Goal: Task Accomplishment & Management: Manage account settings

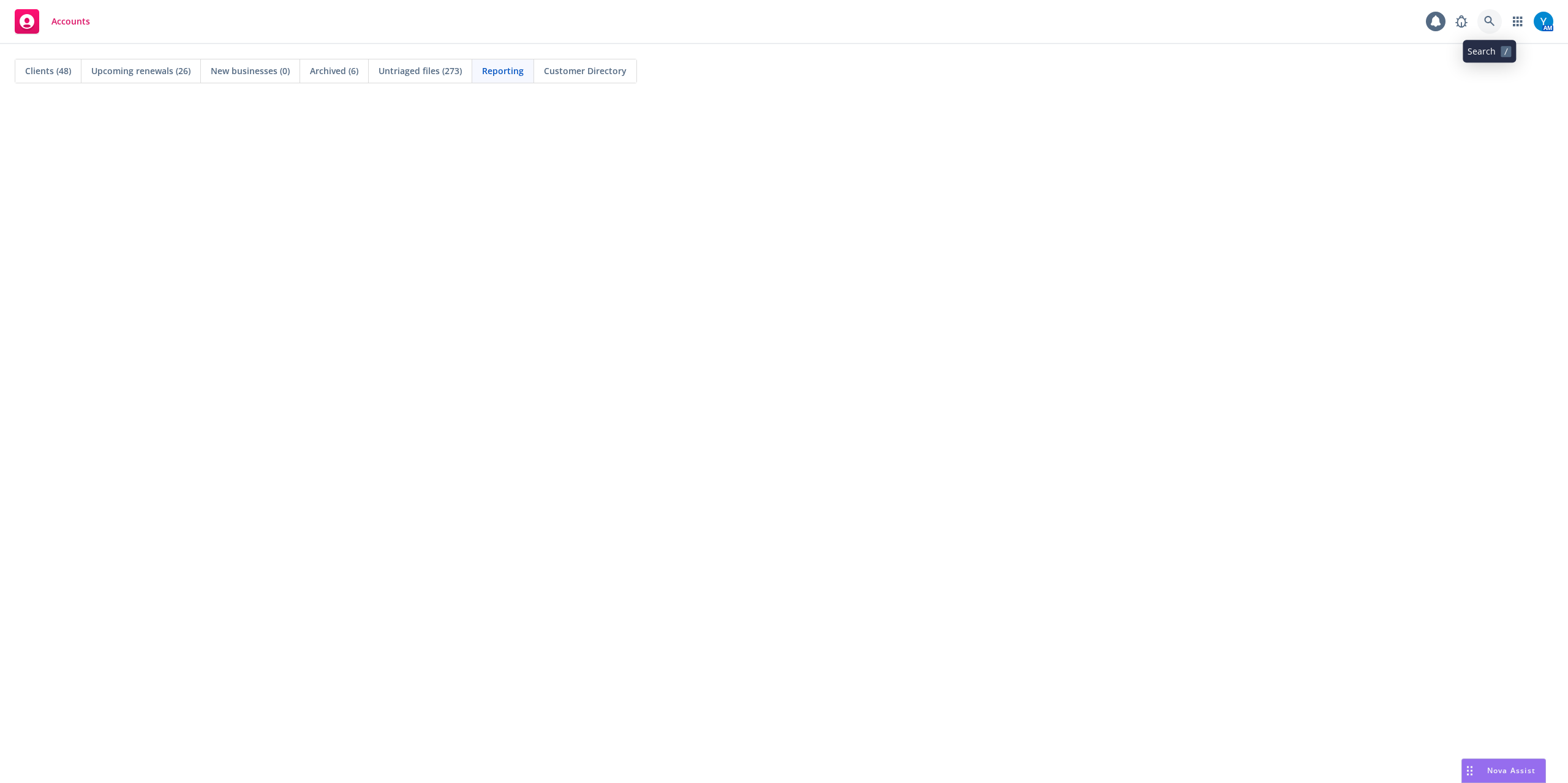
click at [1487, 21] on icon at bounding box center [1489, 21] width 11 height 11
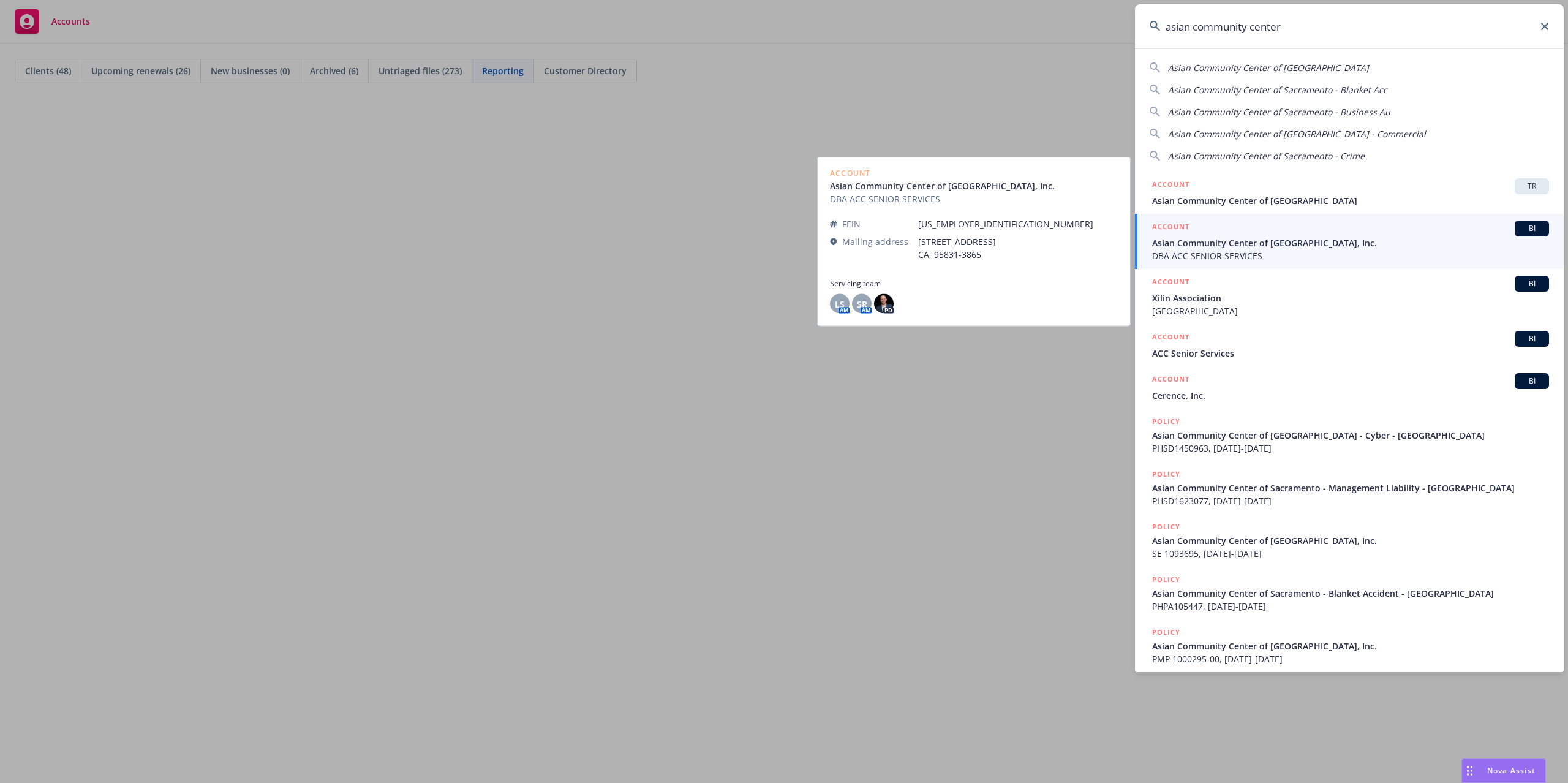
type input "asian community center"
click at [1303, 256] on span "DBA ACC SENIOR SERVICES" at bounding box center [1350, 256] width 397 height 13
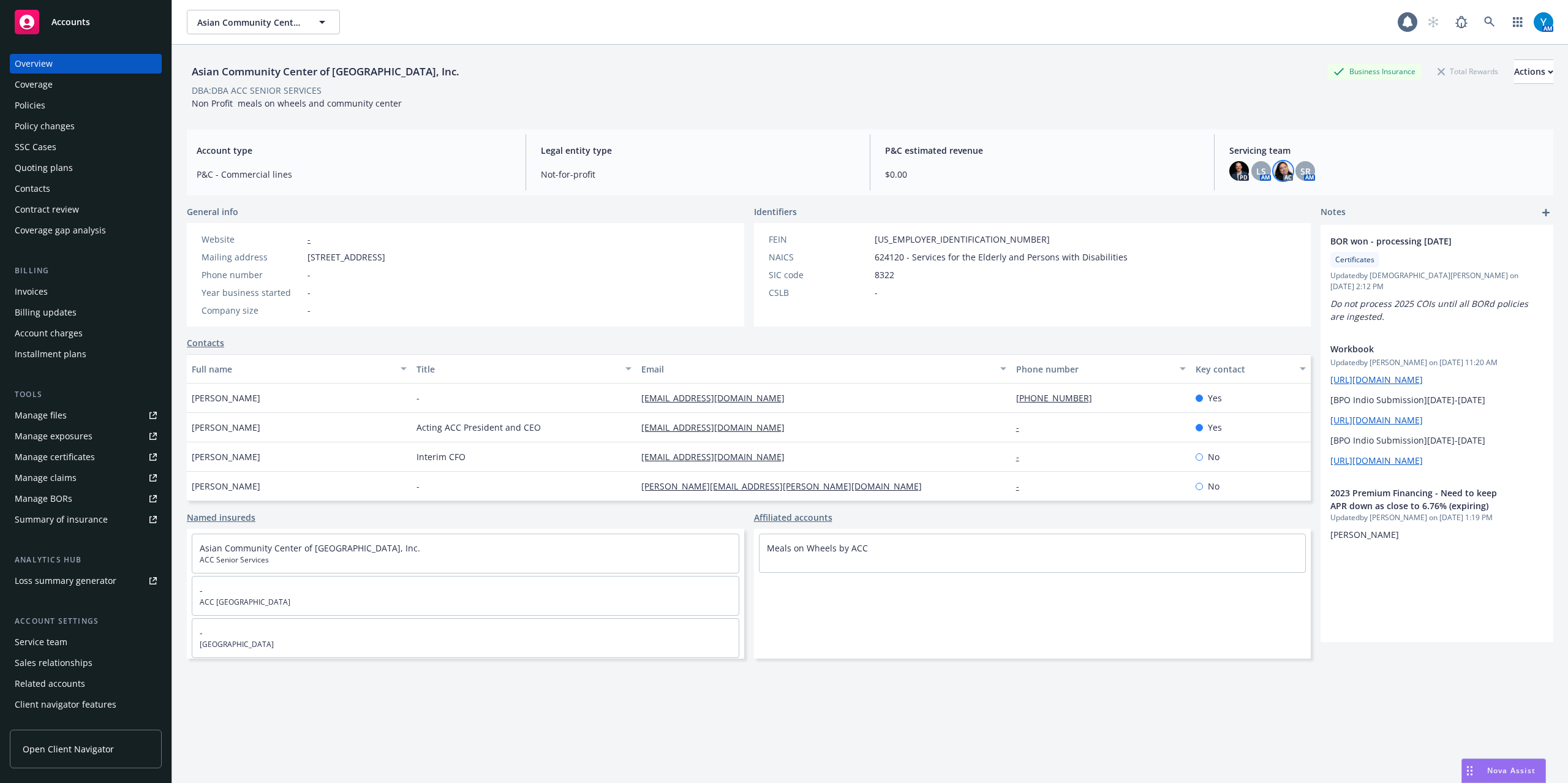
click at [1274, 175] on img at bounding box center [1283, 171] width 20 height 20
click at [1300, 177] on span "SR" at bounding box center [1306, 171] width 11 height 13
click at [1252, 180] on div "LS" at bounding box center [1261, 171] width 20 height 20
click at [1368, 140] on div "Servicing team PD LS AM [PERSON_NAME] AM" at bounding box center [1386, 162] width 334 height 56
click at [1484, 18] on icon at bounding box center [1489, 22] width 11 height 11
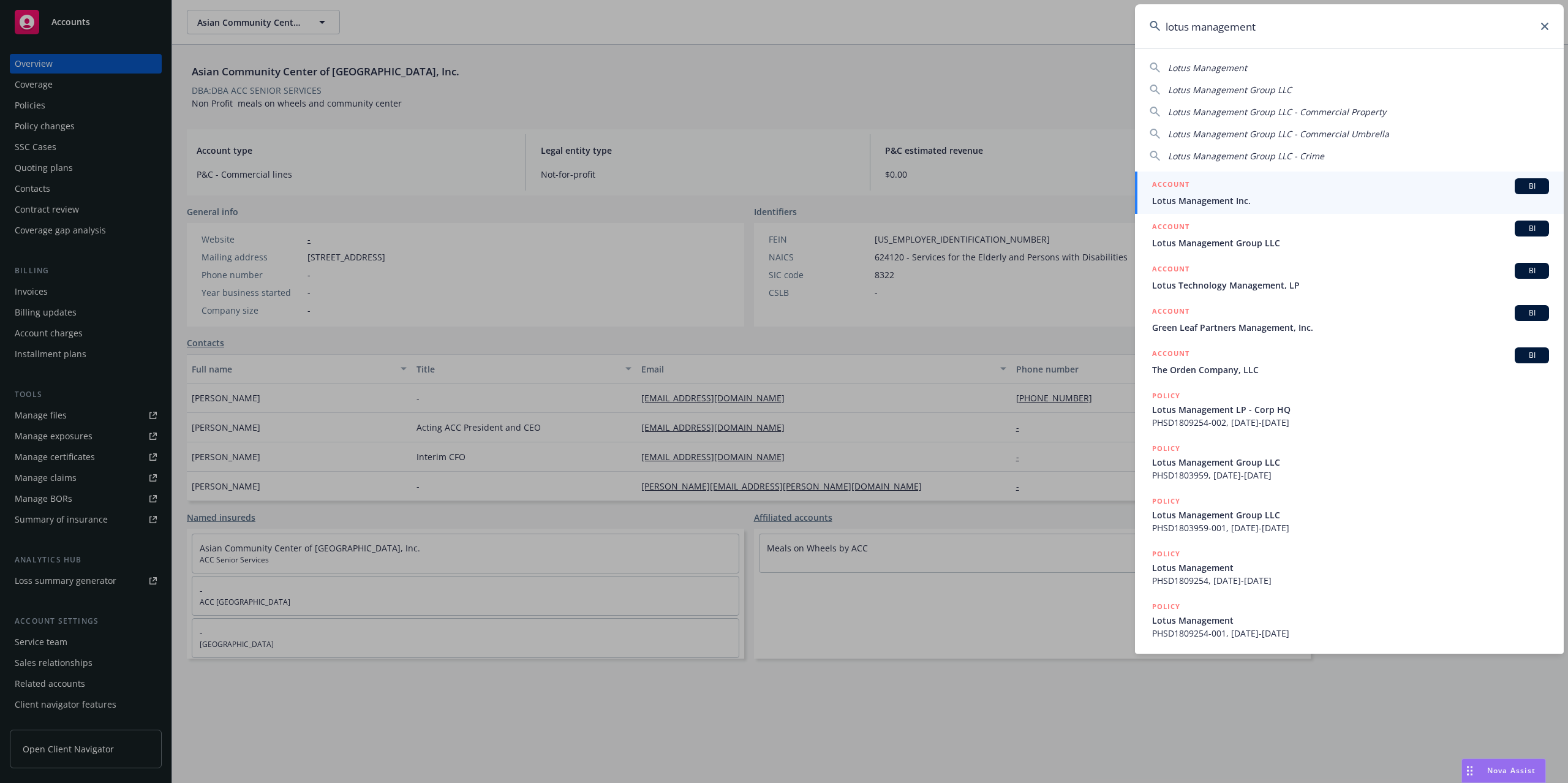
type input "lotus management"
click at [1255, 185] on div "ACCOUNT BI" at bounding box center [1350, 186] width 397 height 16
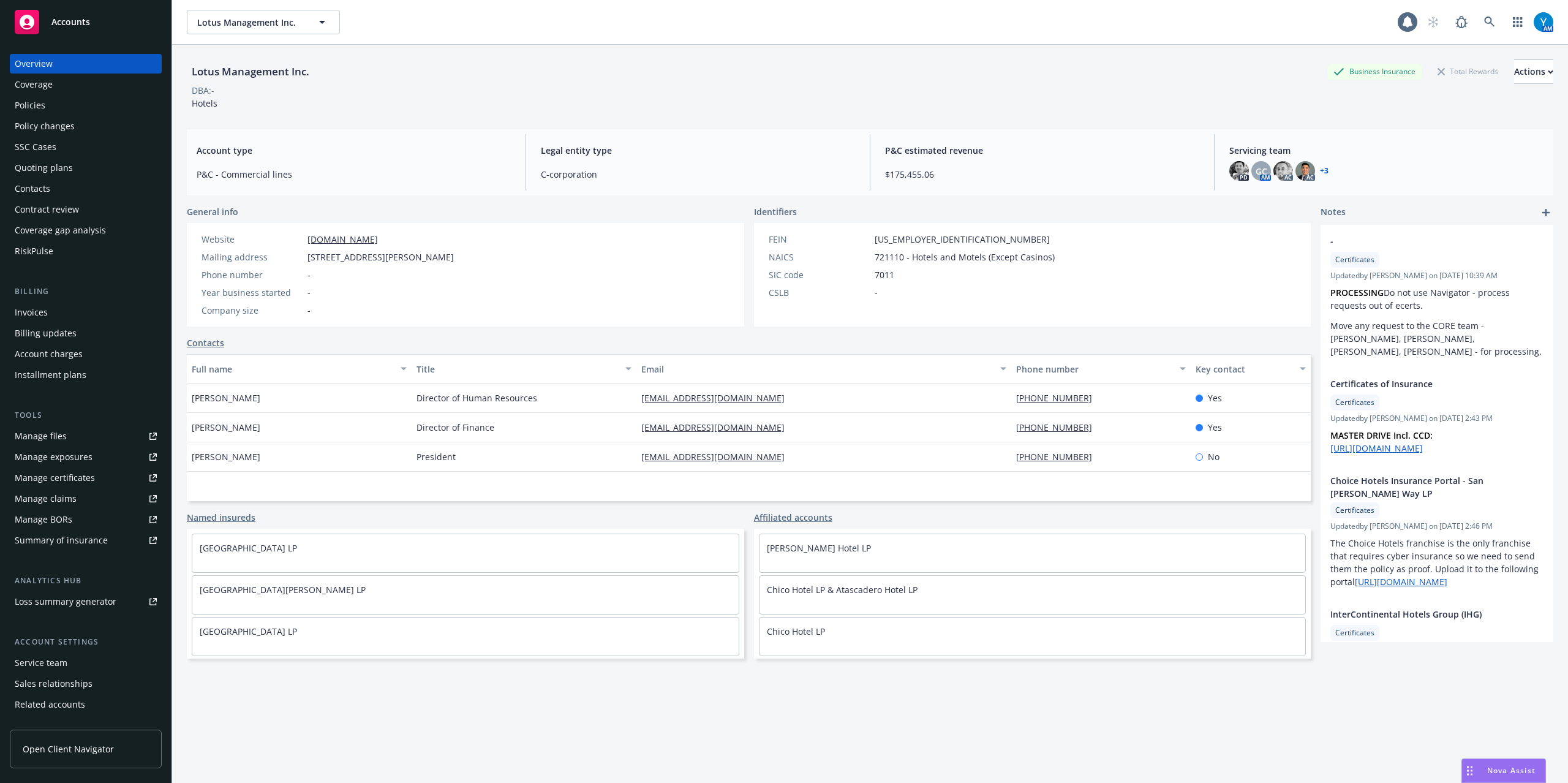
drag, startPoint x: 43, startPoint y: 104, endPoint x: 52, endPoint y: 104, distance: 9.0
click at [43, 104] on div "Policies" at bounding box center [30, 106] width 30 height 20
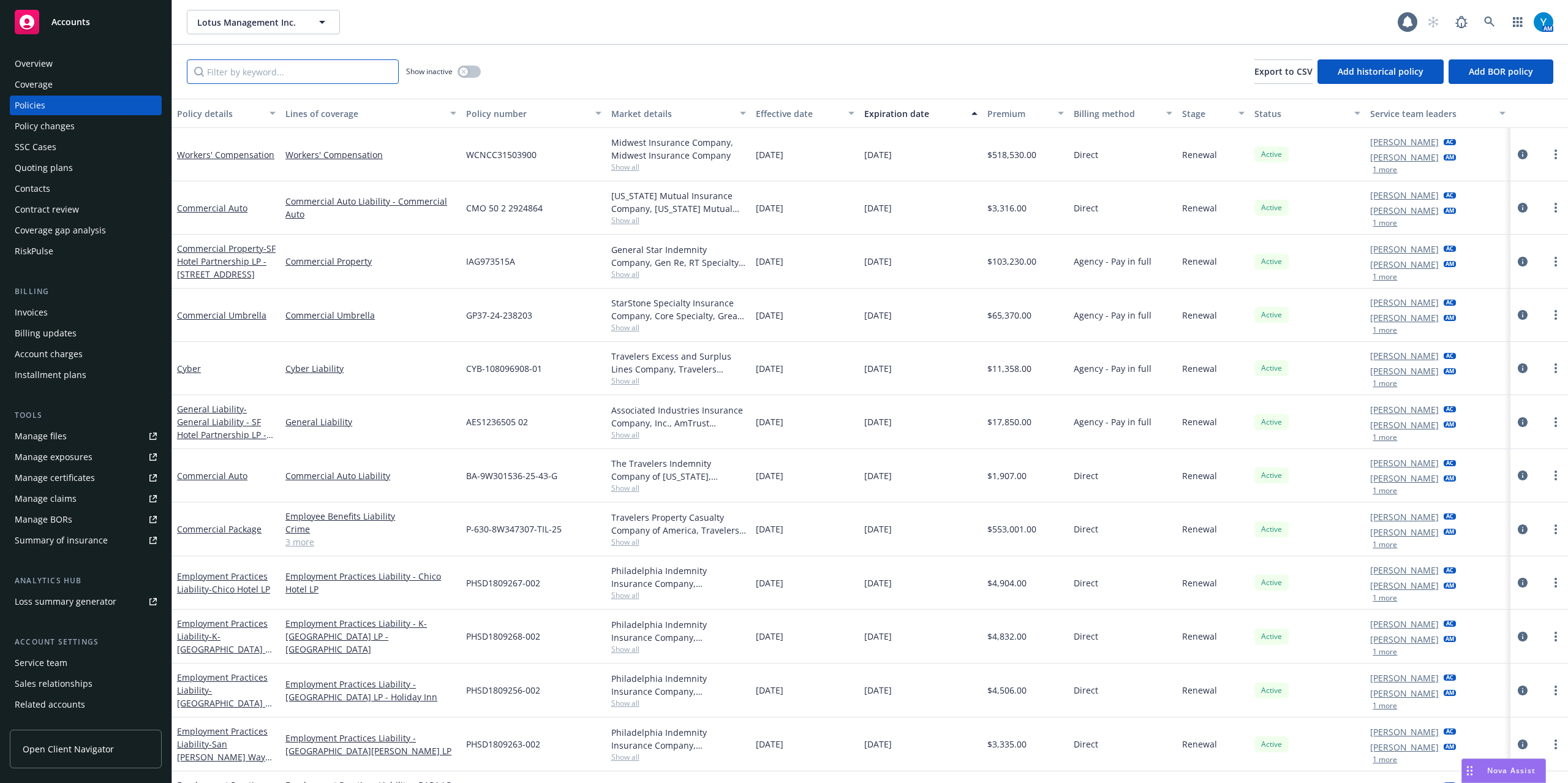
click at [297, 67] on input "Filter by keyword..." at bounding box center [293, 72] width 212 height 24
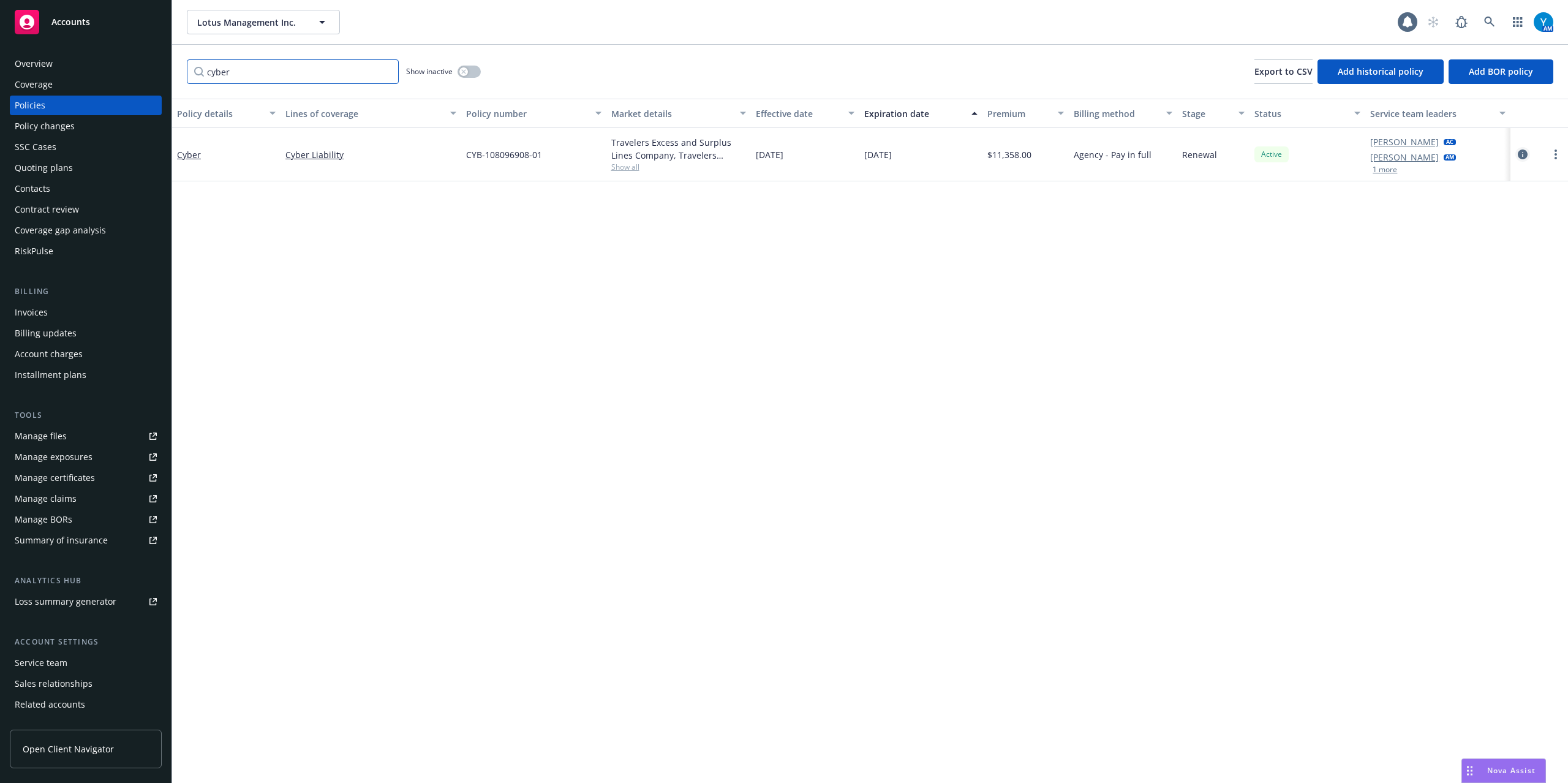
type input "cyber"
click at [1525, 153] on icon "circleInformation" at bounding box center [1522, 154] width 10 height 10
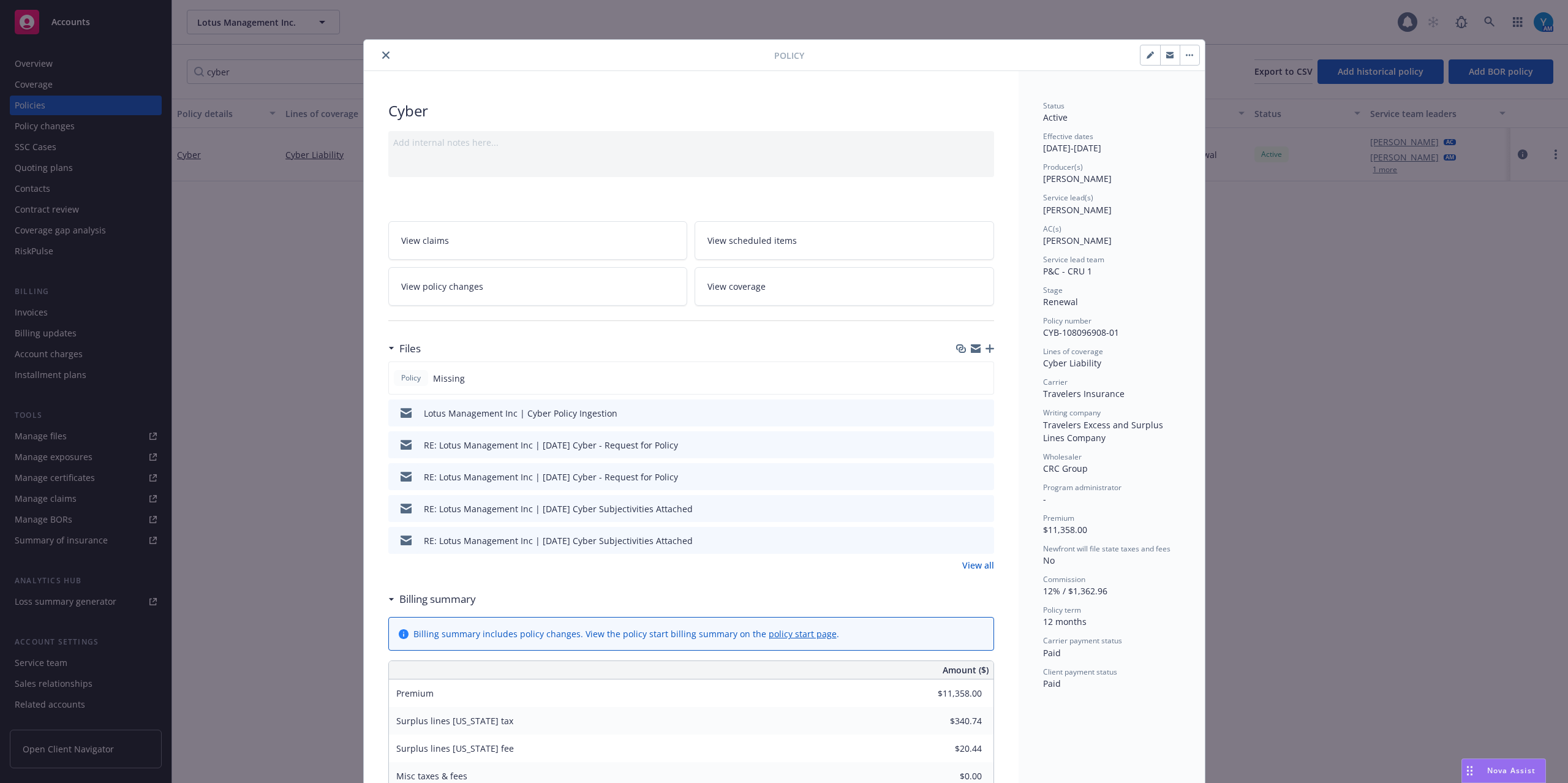
click at [985, 347] on icon "button" at bounding box center [989, 348] width 8 height 8
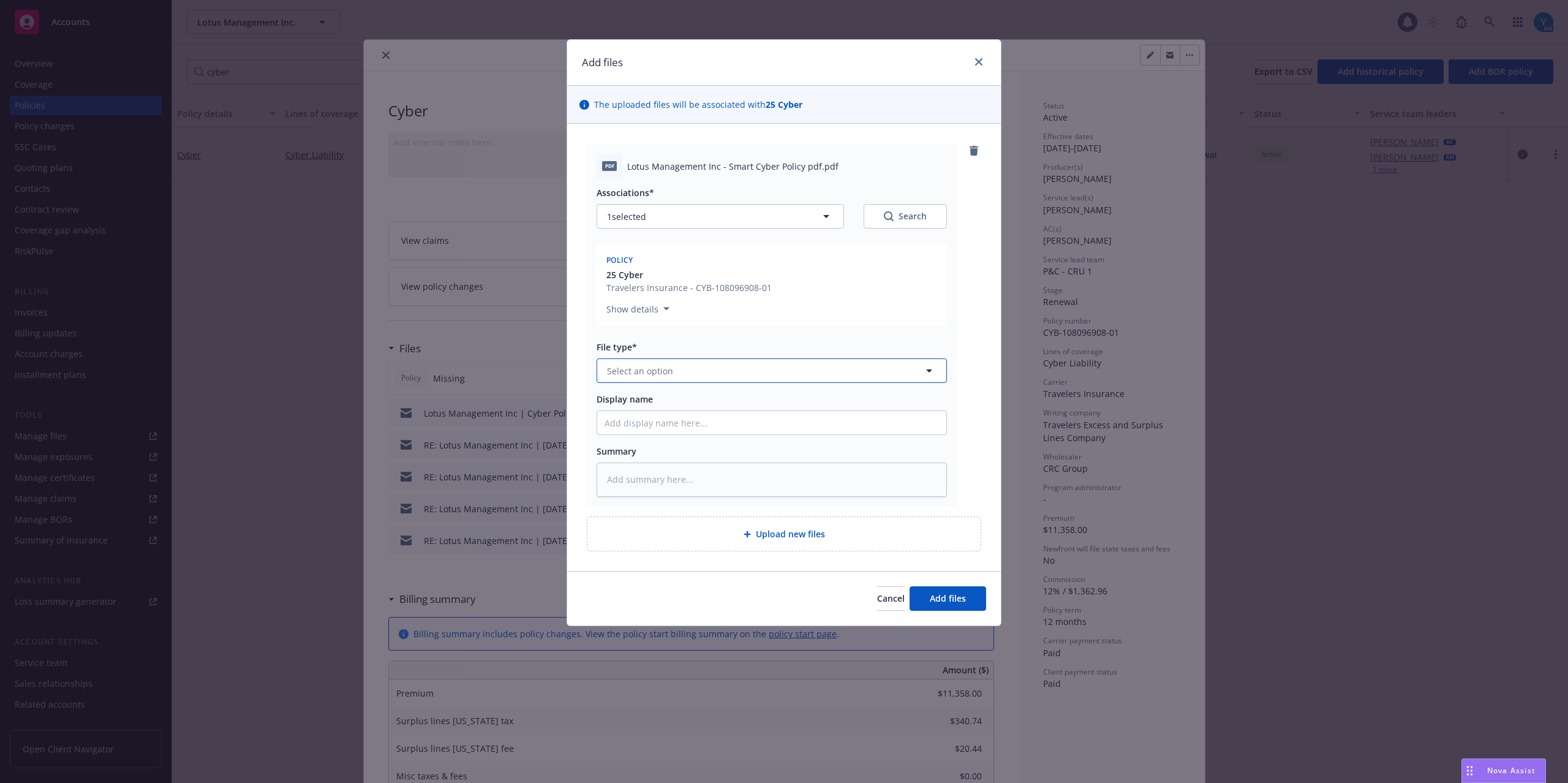
click at [707, 365] on button "Select an option" at bounding box center [771, 371] width 350 height 24
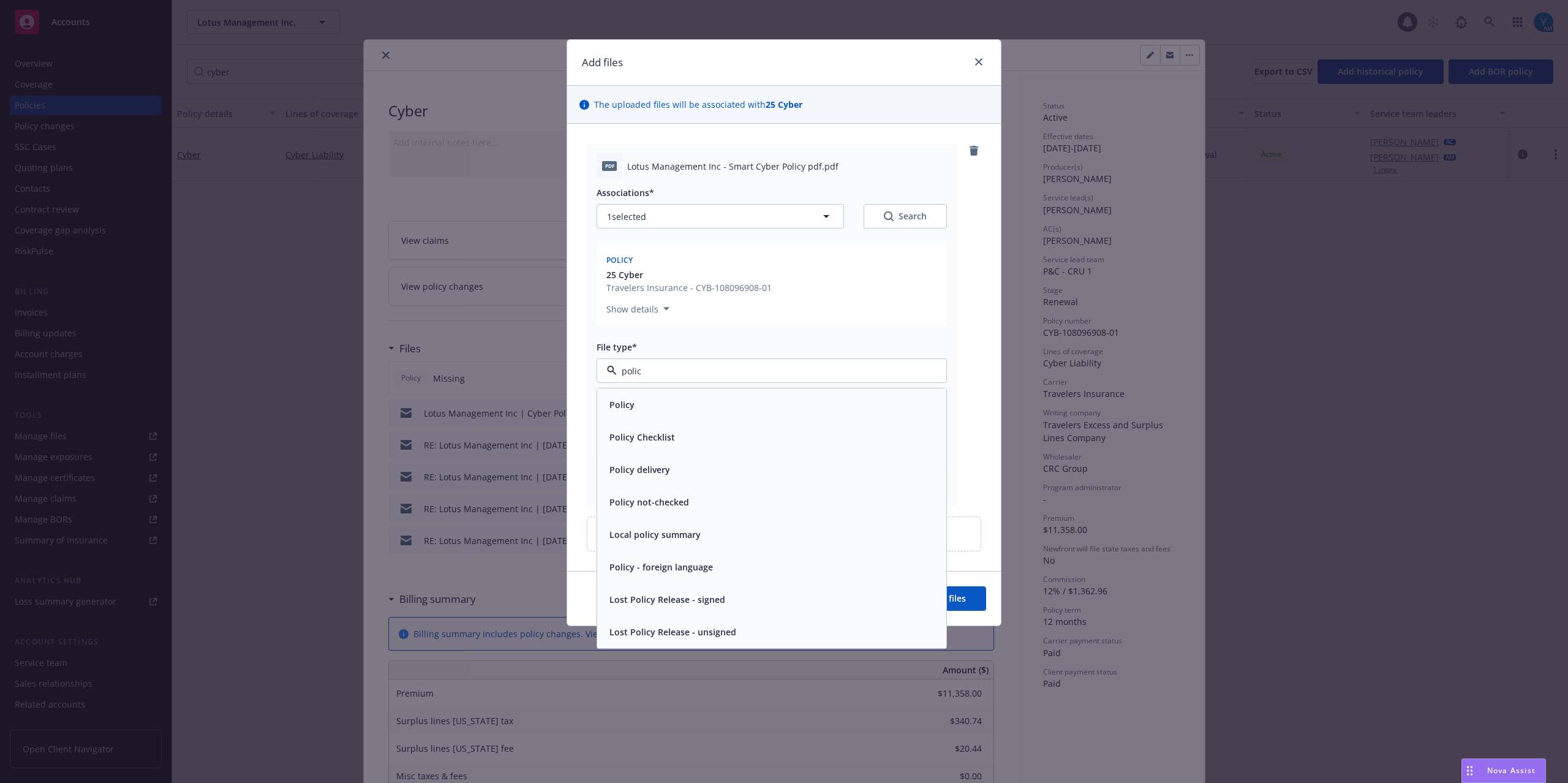
type input "policy"
click at [687, 406] on div "Policy" at bounding box center [771, 404] width 335 height 18
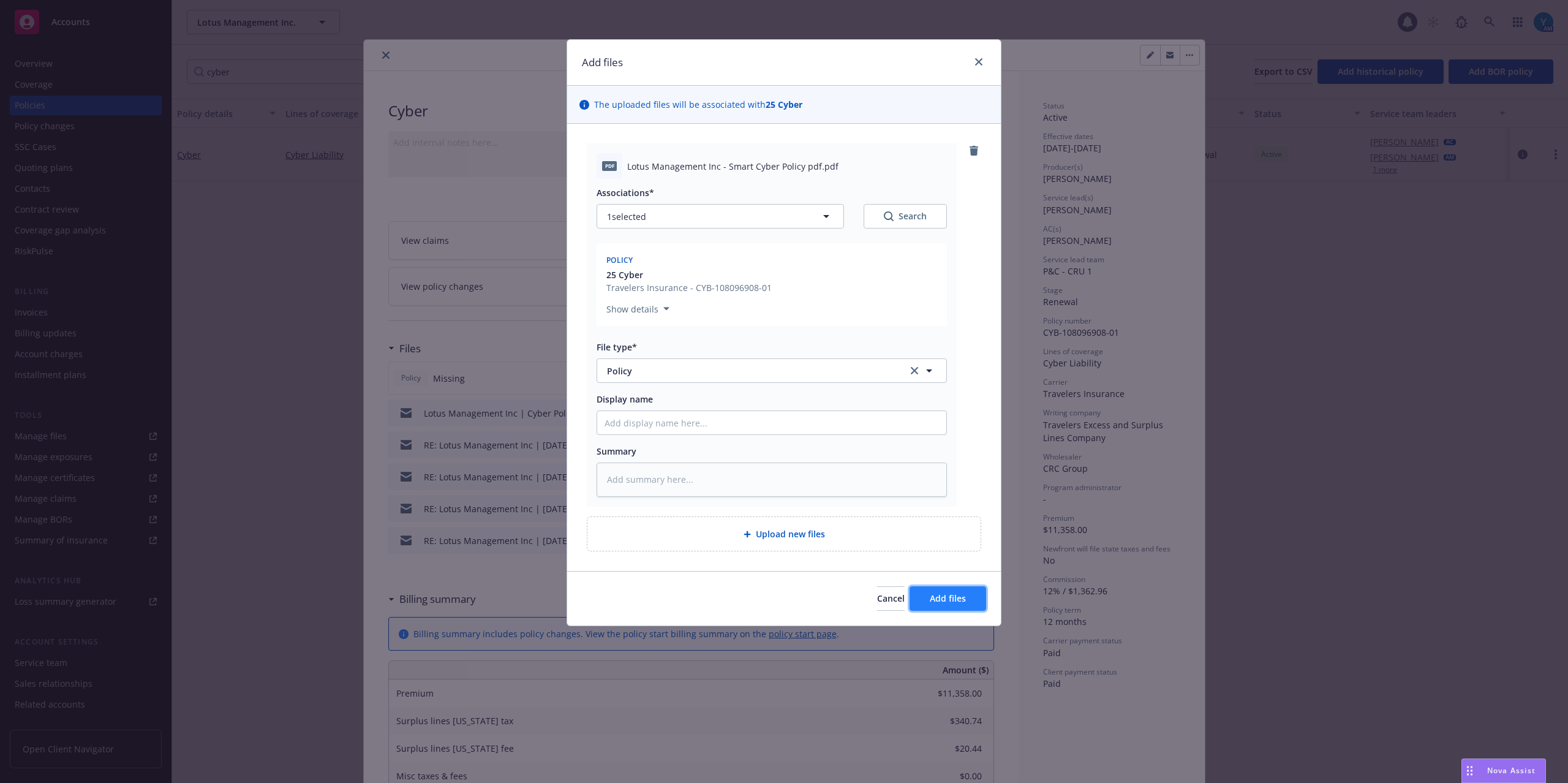
click at [953, 603] on span "Add files" at bounding box center [947, 597] width 36 height 11
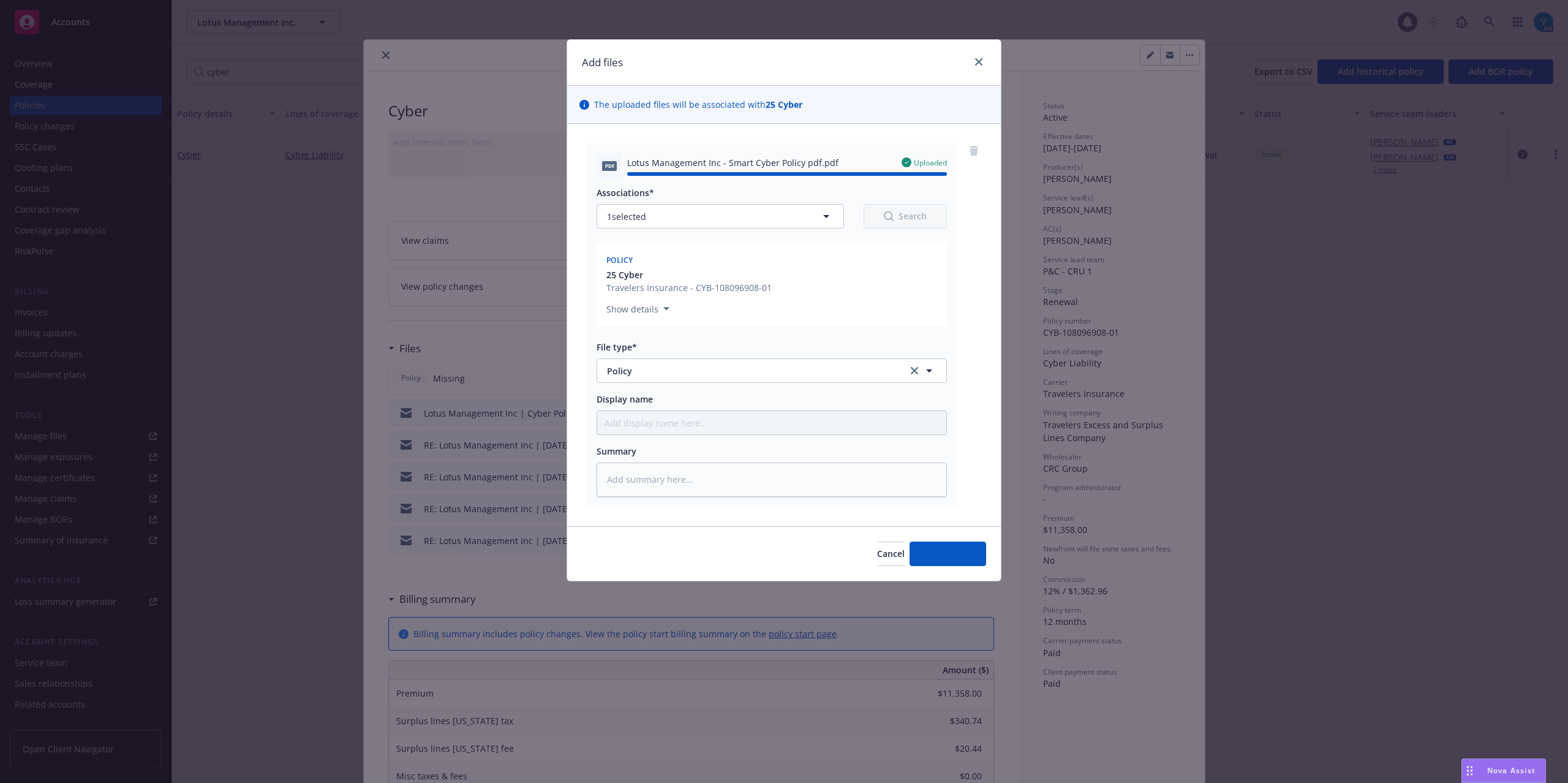
type textarea "x"
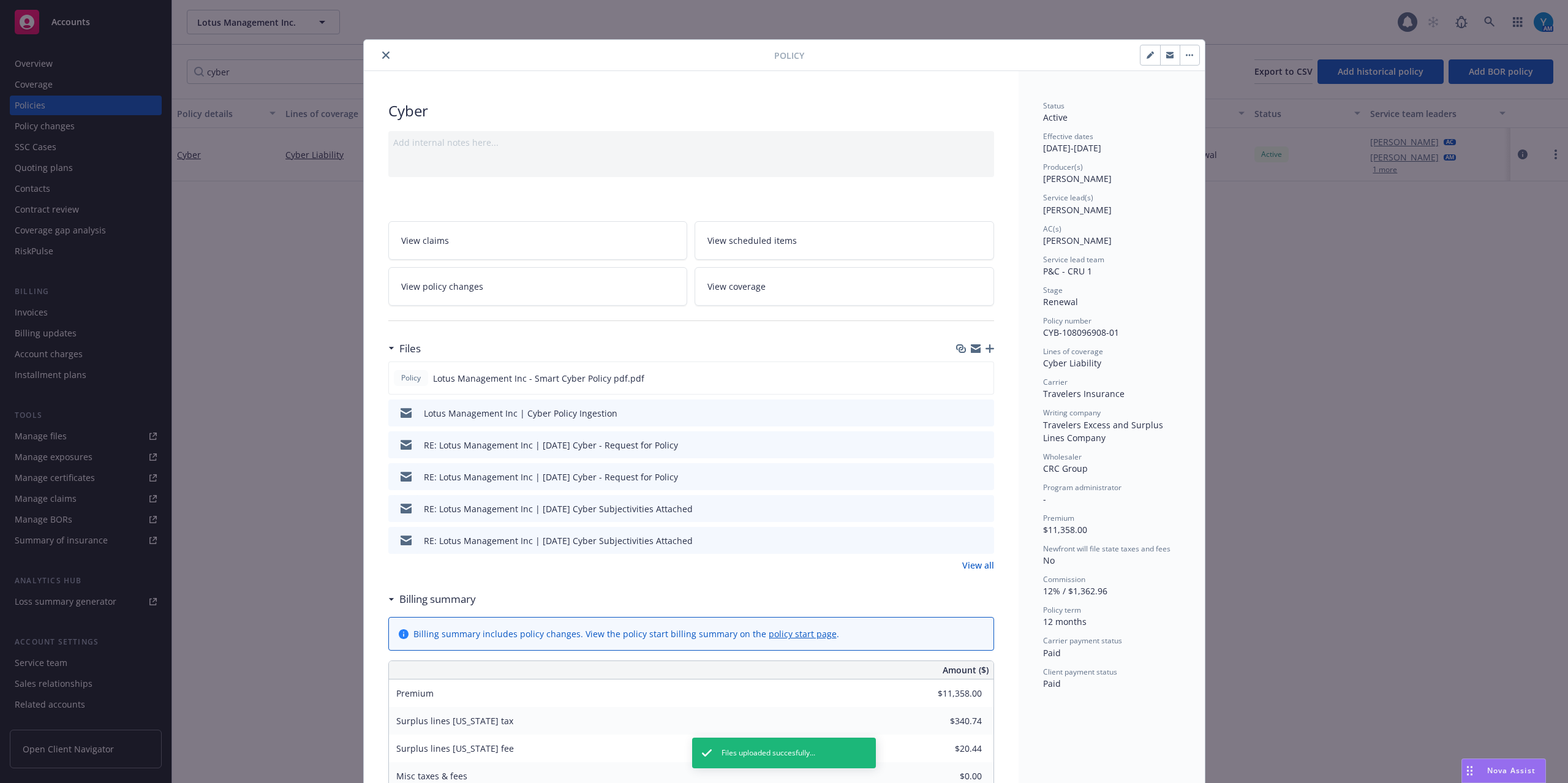
drag, startPoint x: 377, startPoint y: 55, endPoint x: 366, endPoint y: 65, distance: 14.9
click at [382, 55] on icon "close" at bounding box center [386, 56] width 8 height 8
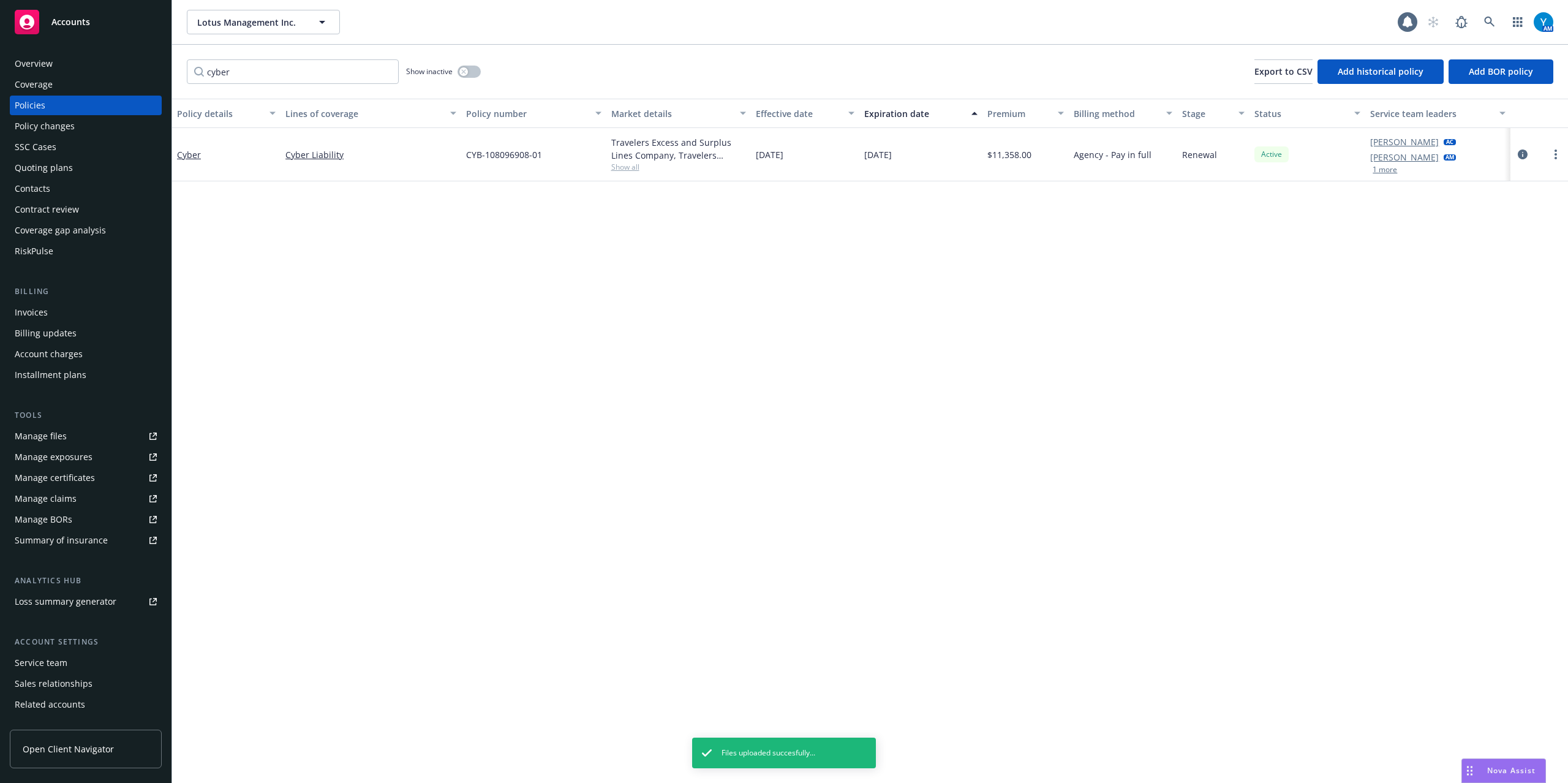
click at [68, 430] on link "Manage files" at bounding box center [86, 436] width 152 height 20
click at [66, 762] on link "Open Client Navigator" at bounding box center [86, 749] width 152 height 39
drag, startPoint x: 71, startPoint y: 56, endPoint x: 157, endPoint y: 58, distance: 86.0
click at [72, 55] on div "Overview" at bounding box center [85, 64] width 142 height 20
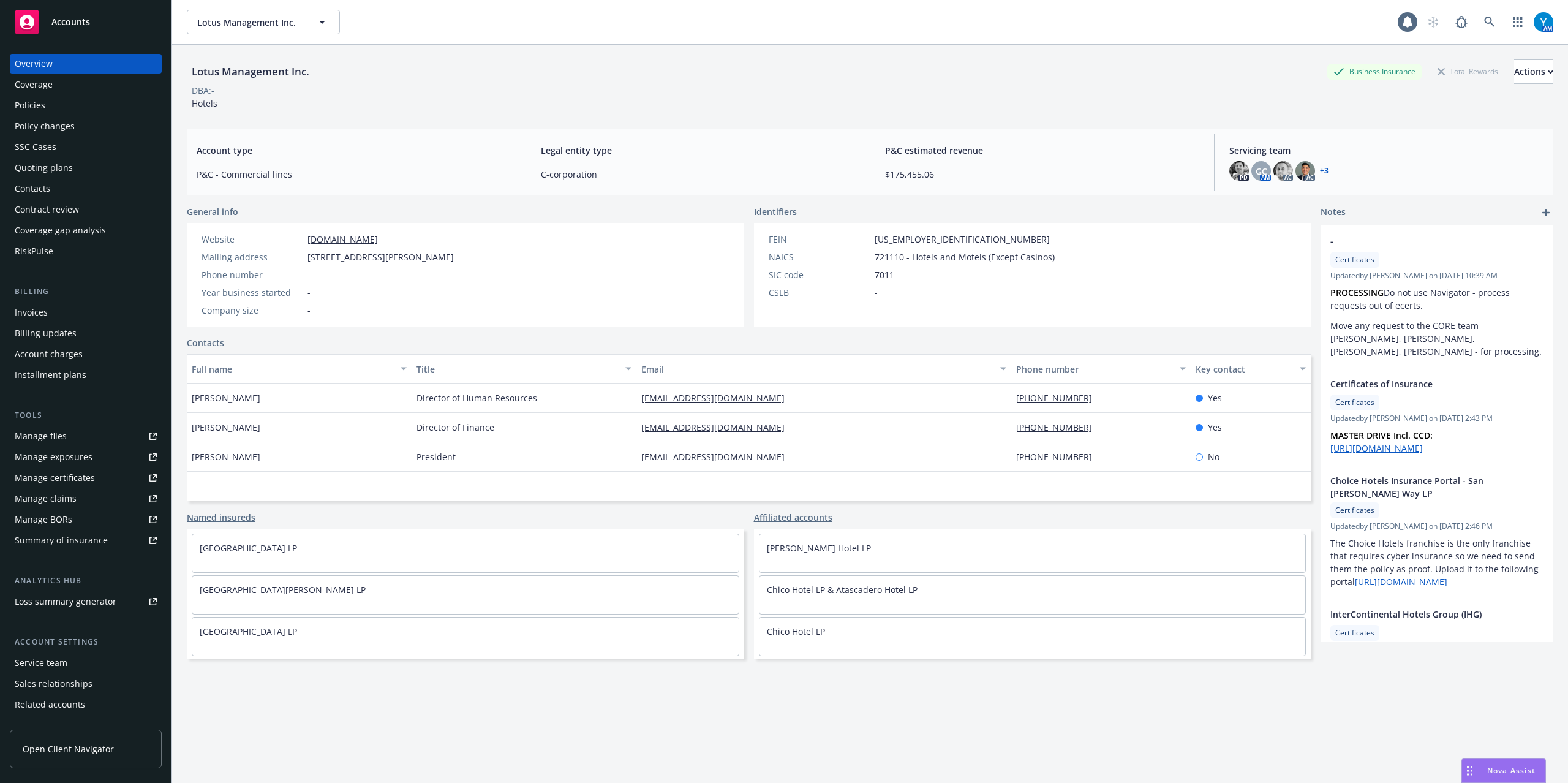
click at [1320, 170] on link "+ 3" at bounding box center [1324, 171] width 8 height 8
